Goal: Information Seeking & Learning: Understand process/instructions

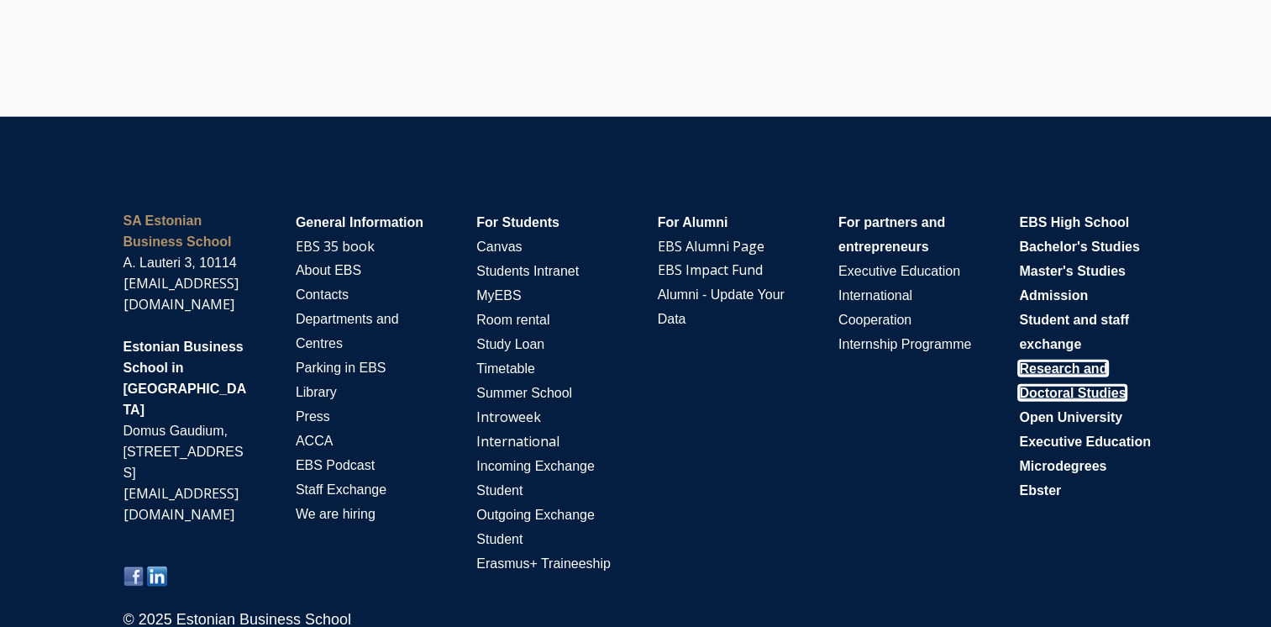
click at [1068, 385] on span "Research and Doctoral Studies" at bounding box center [1072, 380] width 107 height 39
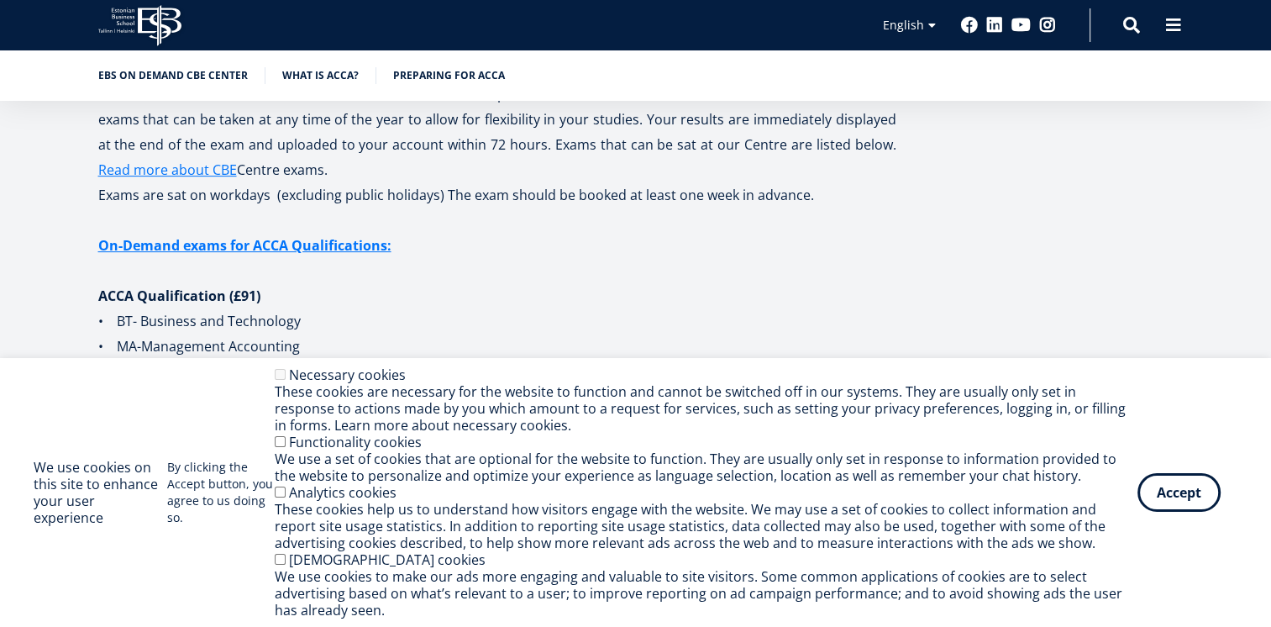
scroll to position [559, 0]
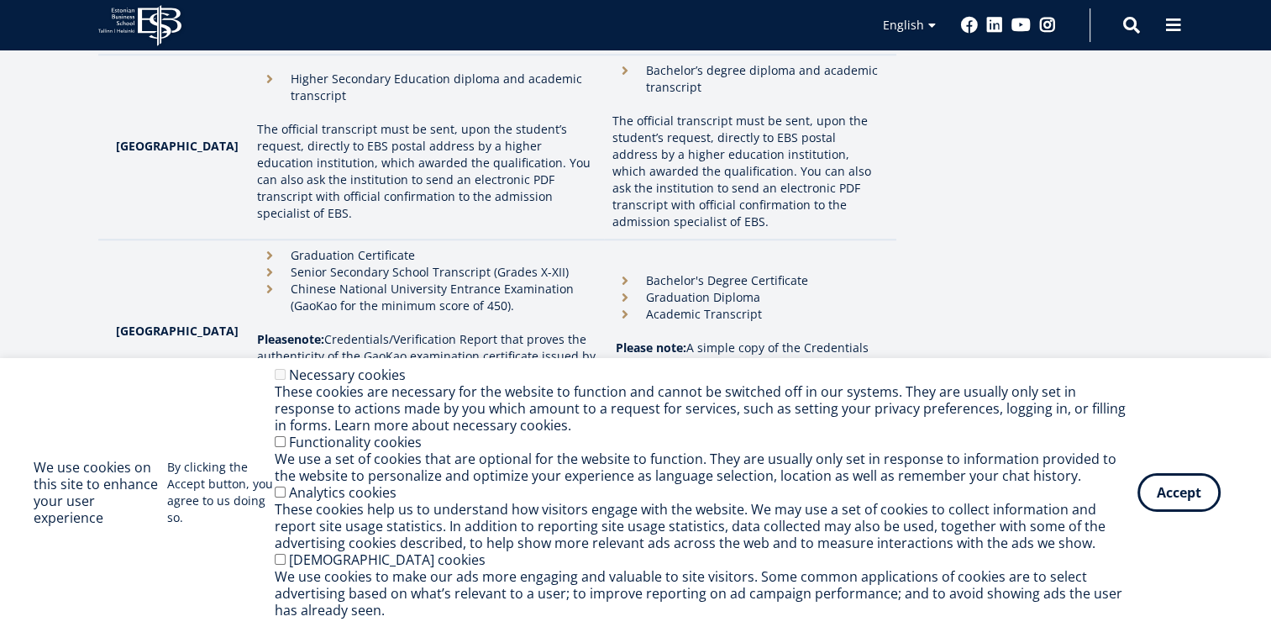
scroll to position [1540, 0]
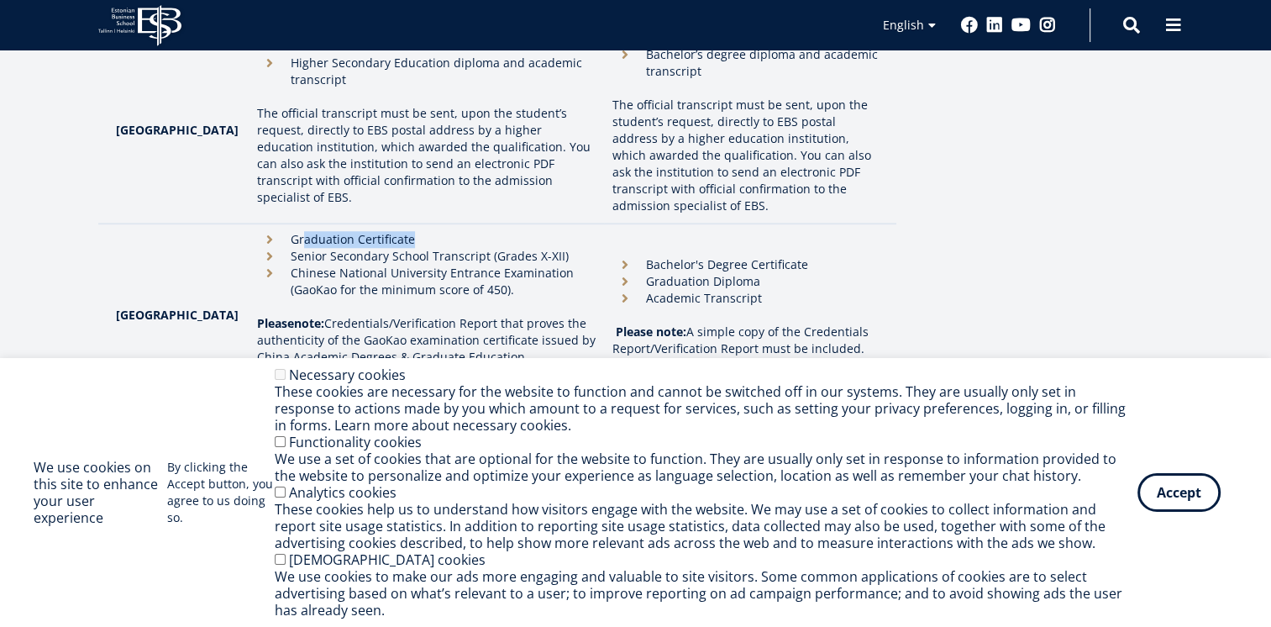
drag, startPoint x: 265, startPoint y: 191, endPoint x: 383, endPoint y: 190, distance: 117.6
click at [383, 231] on li "Graduation Certificate" at bounding box center [426, 239] width 339 height 17
drag, startPoint x: 383, startPoint y: 190, endPoint x: 337, endPoint y: 197, distance: 46.7
click at [337, 248] on li "Senior Secondary School Transcript (Grades X-XII)" at bounding box center [426, 256] width 339 height 17
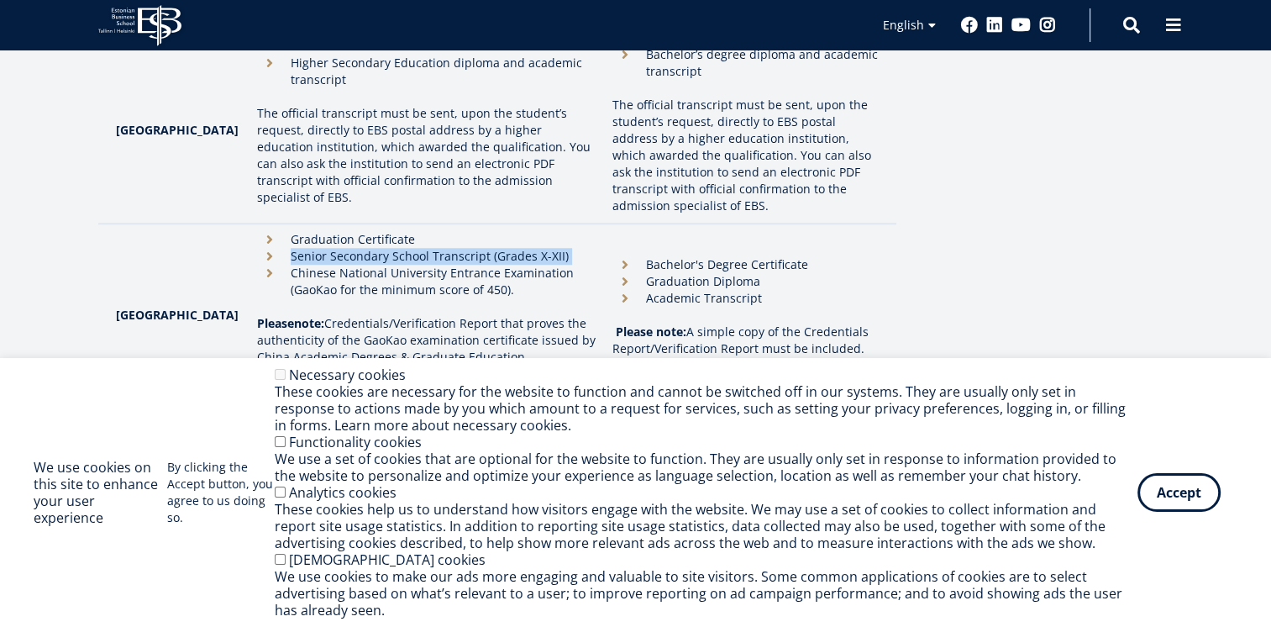
click at [337, 248] on li "Senior Secondary School Transcript (Grades X-XII)" at bounding box center [426, 256] width 339 height 17
drag, startPoint x: 337, startPoint y: 197, endPoint x: 333, endPoint y: 218, distance: 22.2
click at [333, 265] on li "Chinese National University Entrance Examination (GaoKao for the minimum score …" at bounding box center [426, 282] width 339 height 34
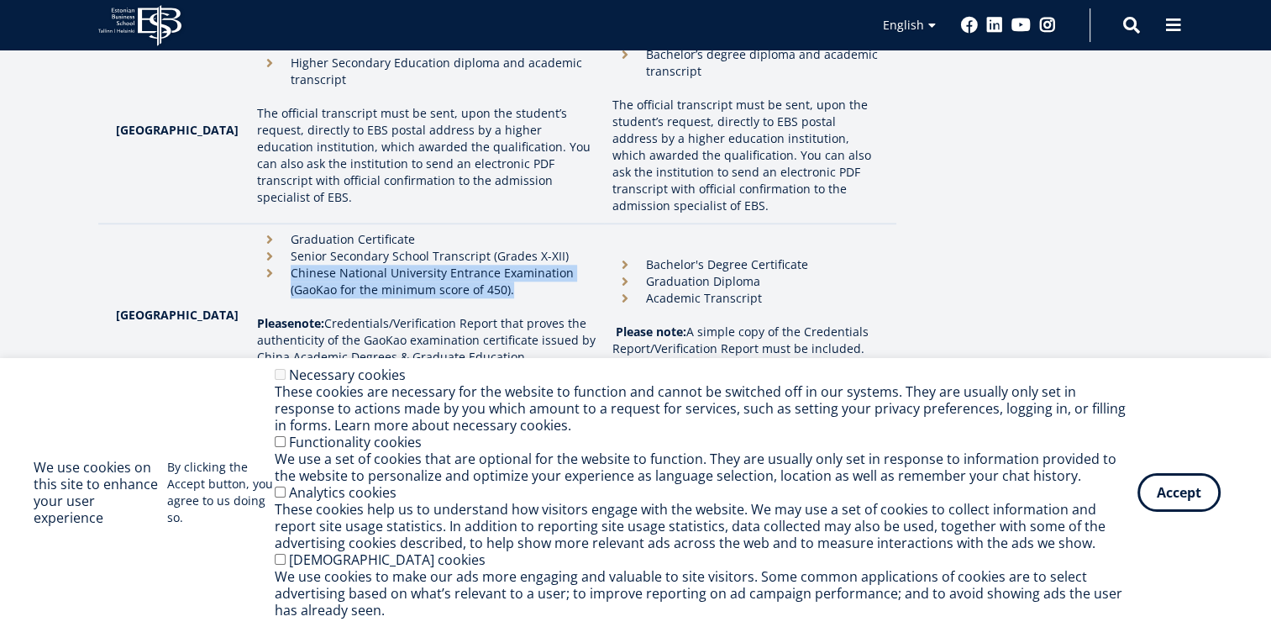
click at [333, 265] on li "Chinese National University Entrance Examination (GaoKao for the minimum score …" at bounding box center [426, 282] width 339 height 34
drag, startPoint x: 333, startPoint y: 218, endPoint x: 407, endPoint y: 244, distance: 78.4
click at [407, 244] on td "Graduation Certificate Senior Secondary School Transcript (Grades X-XII) Chines…" at bounding box center [427, 315] width 356 height 185
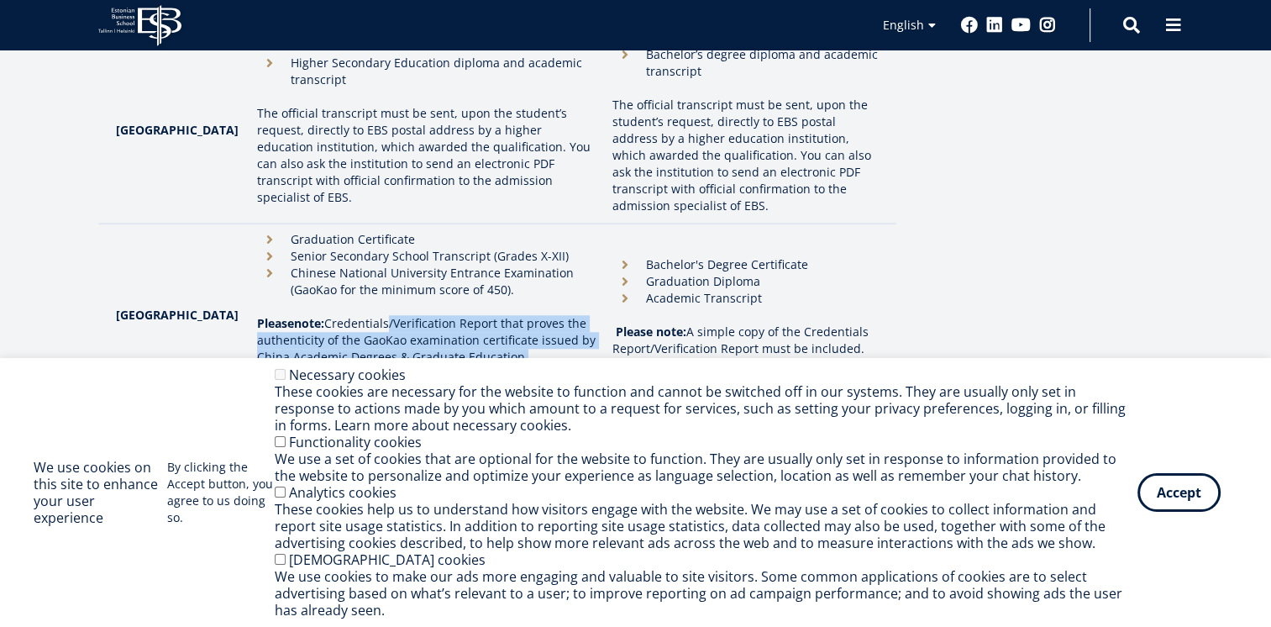
drag, startPoint x: 356, startPoint y: 267, endPoint x: 438, endPoint y: 342, distance: 111.2
click at [438, 342] on p "Please note: Credentials/Verification Report that proves the authenticity of th…" at bounding box center [426, 357] width 339 height 84
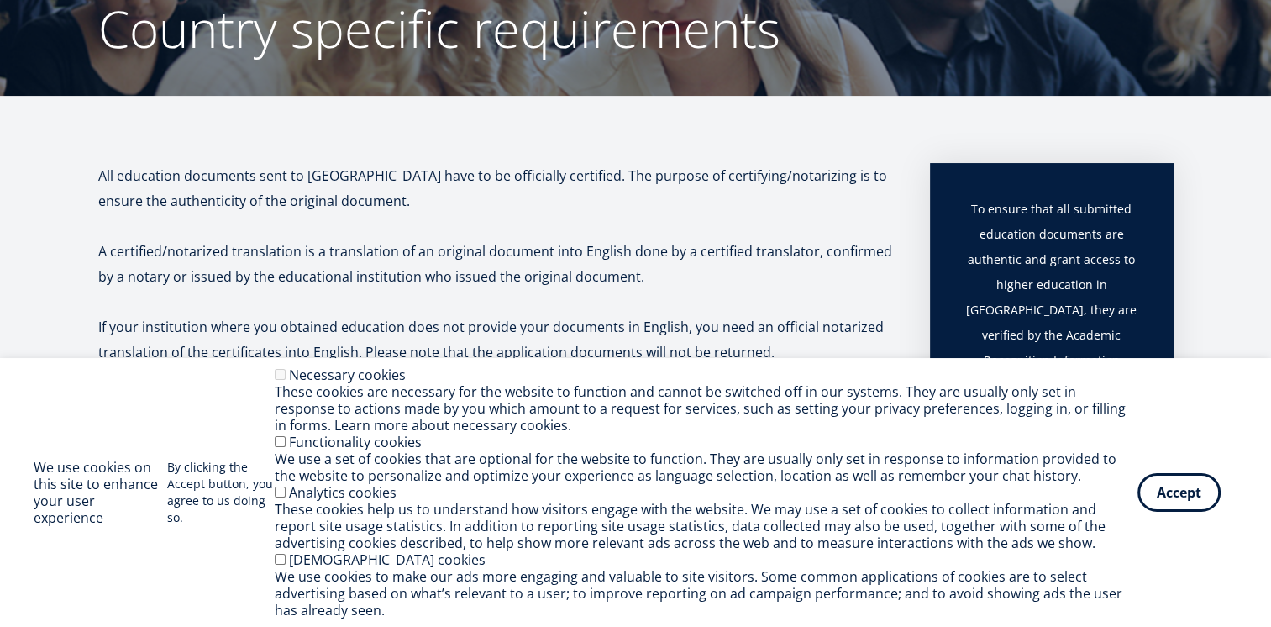
scroll to position [0, 0]
